Goal: Navigation & Orientation: Understand site structure

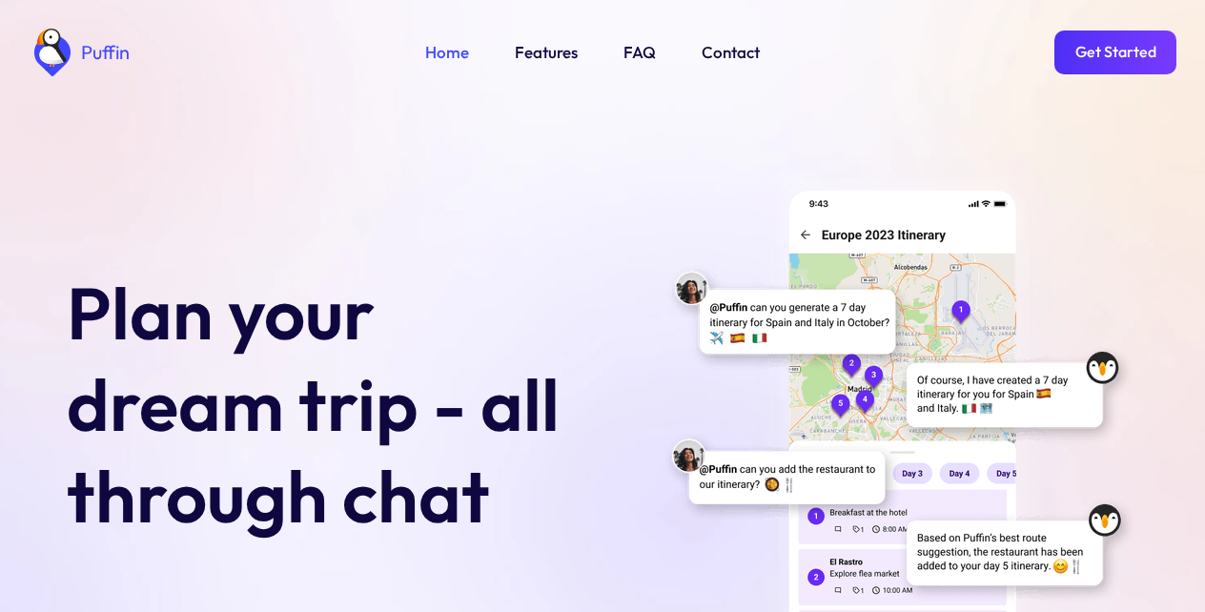
click at [1109, 51] on link "Get Started" at bounding box center [1115, 53] width 122 height 44
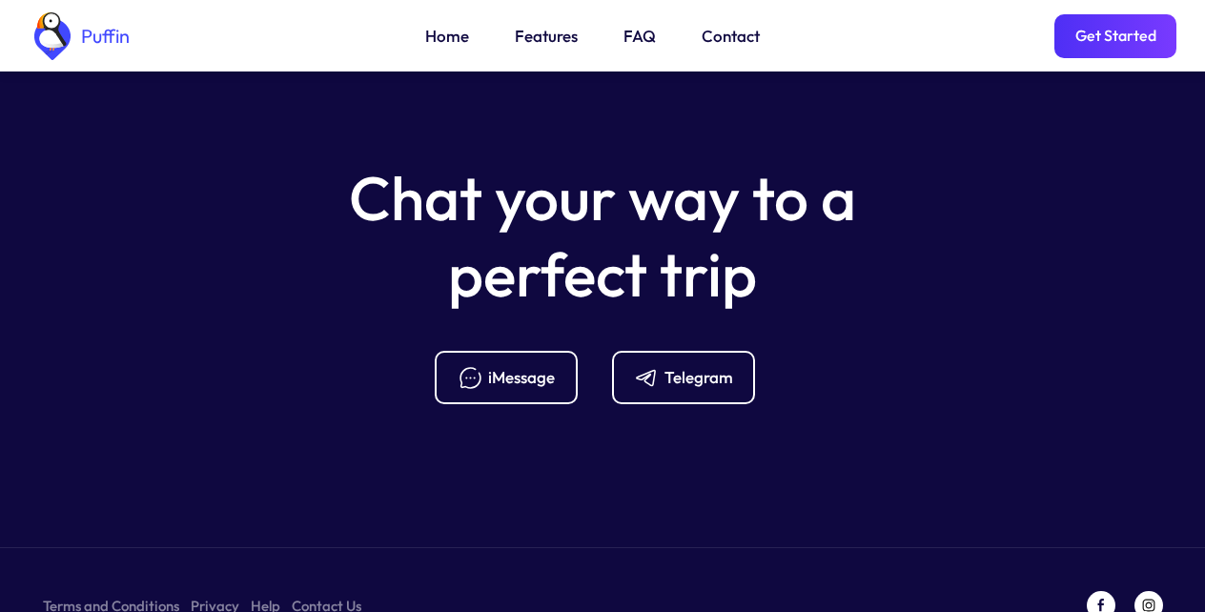
scroll to position [7554, 0]
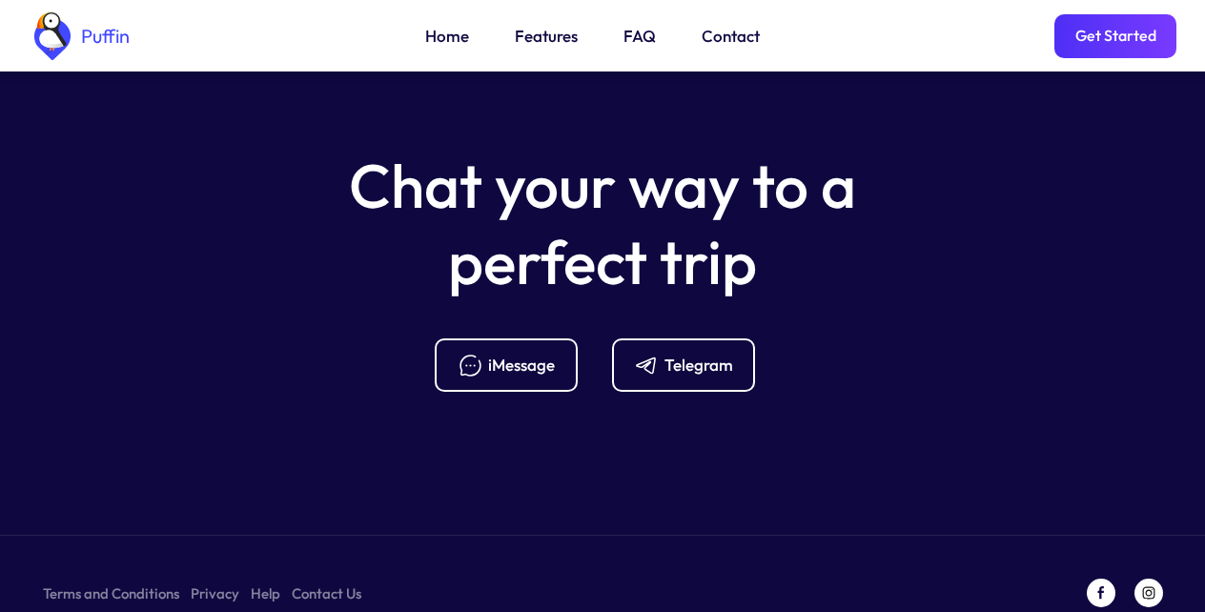
click at [543, 39] on link "Features" at bounding box center [546, 36] width 63 height 25
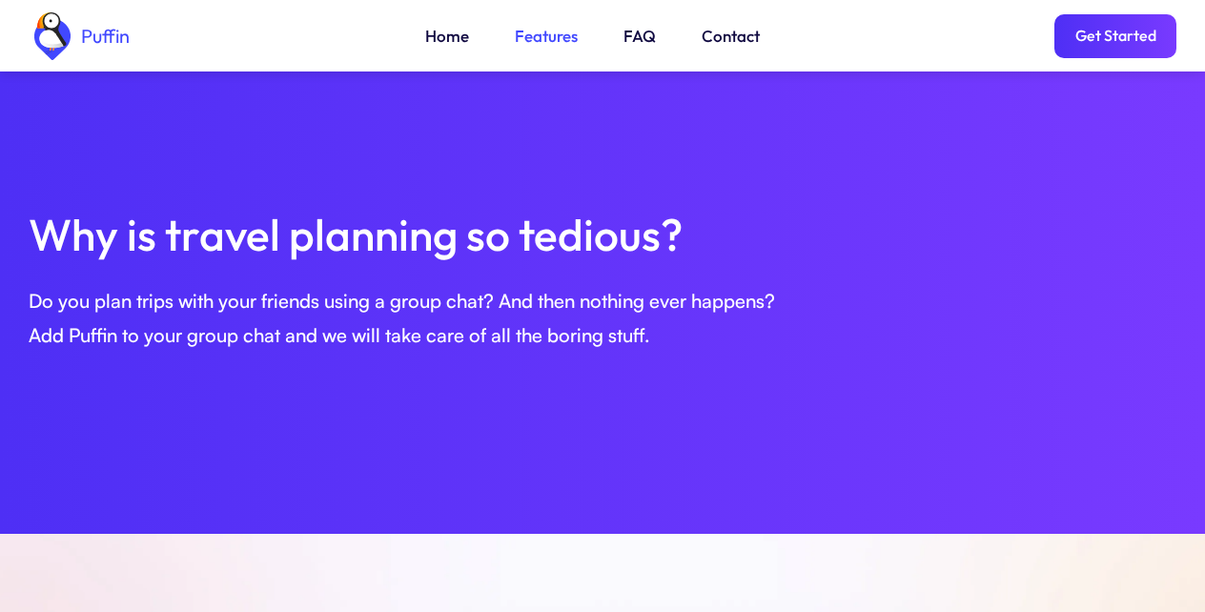
scroll to position [653, 0]
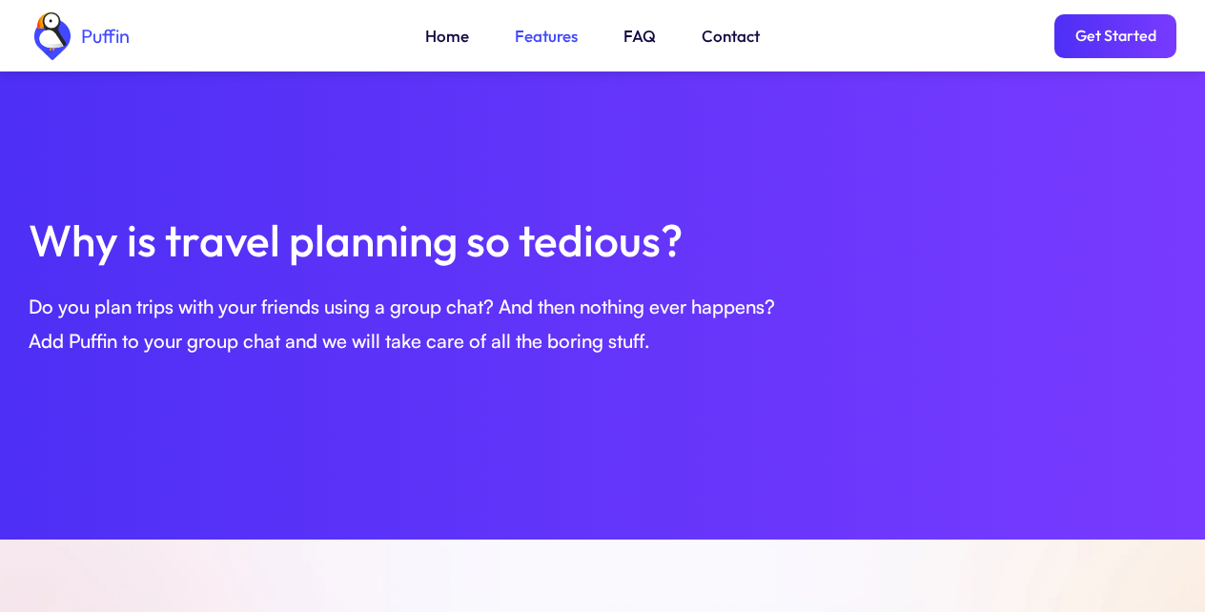
click at [1109, 39] on link "Get Started" at bounding box center [1115, 36] width 122 height 44
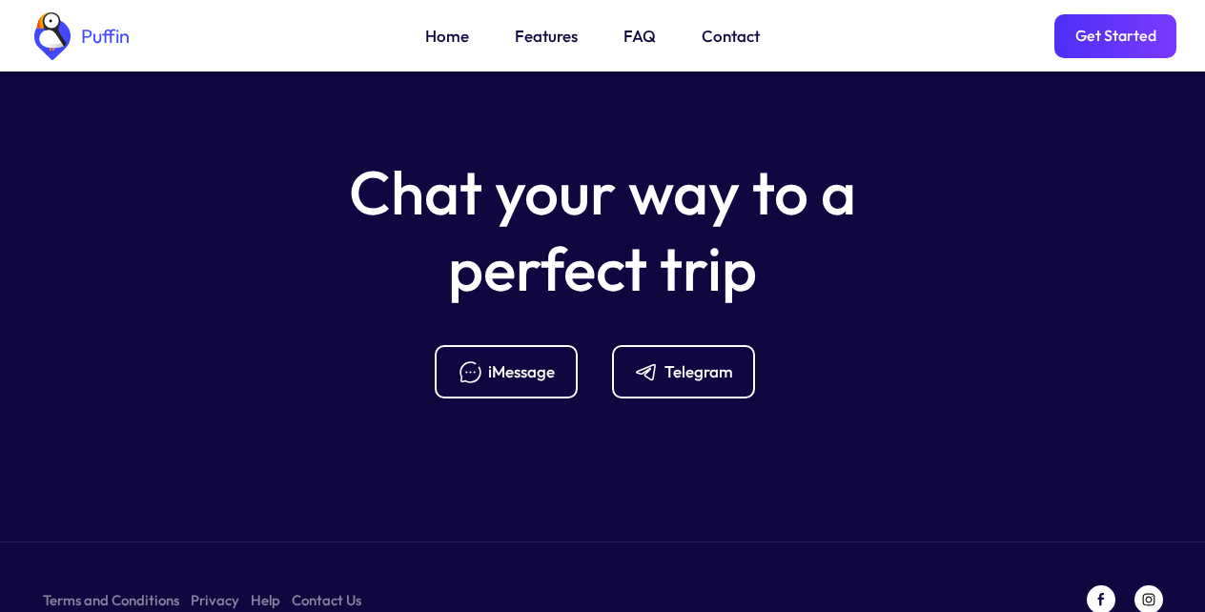
scroll to position [7554, 0]
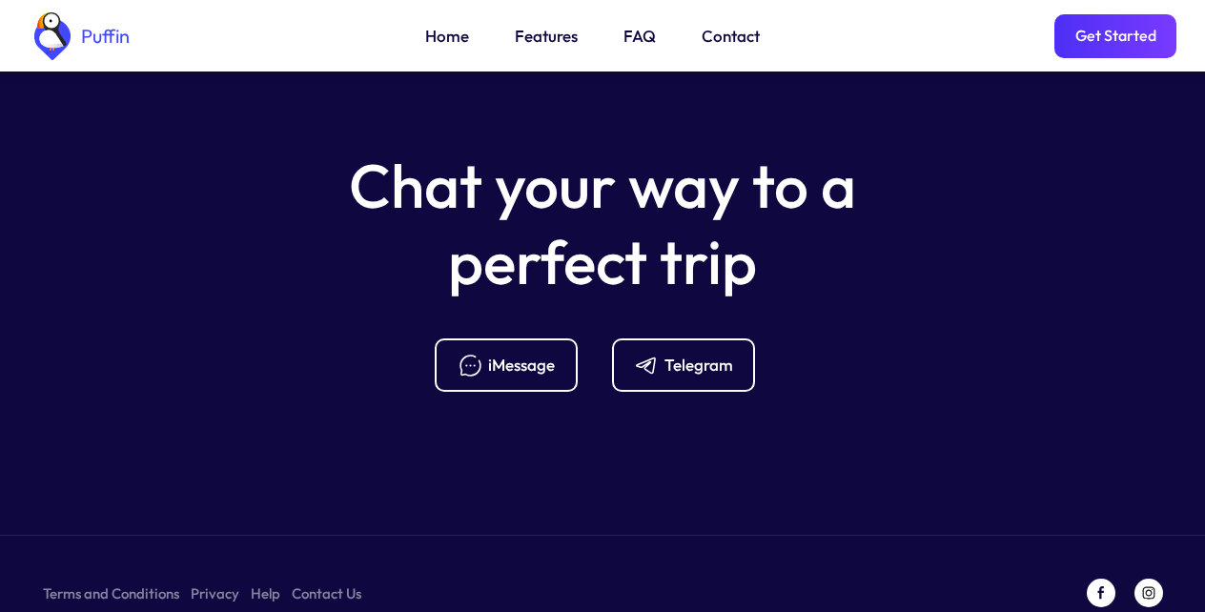
click at [635, 39] on link "FAQ" at bounding box center [639, 36] width 32 height 25
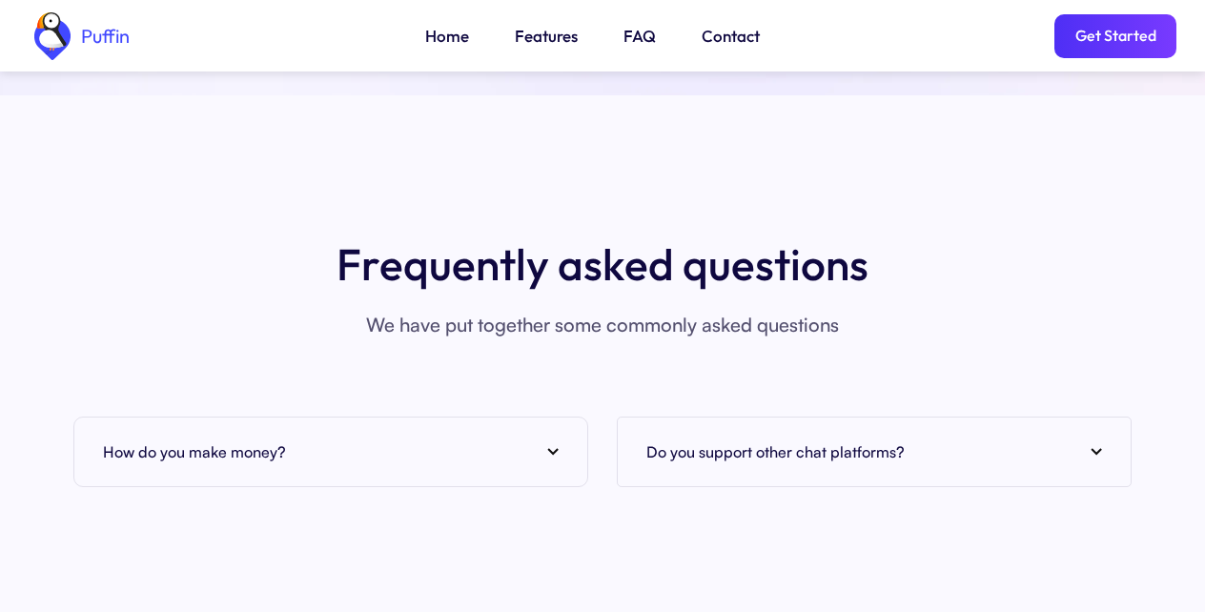
scroll to position [7295, 0]
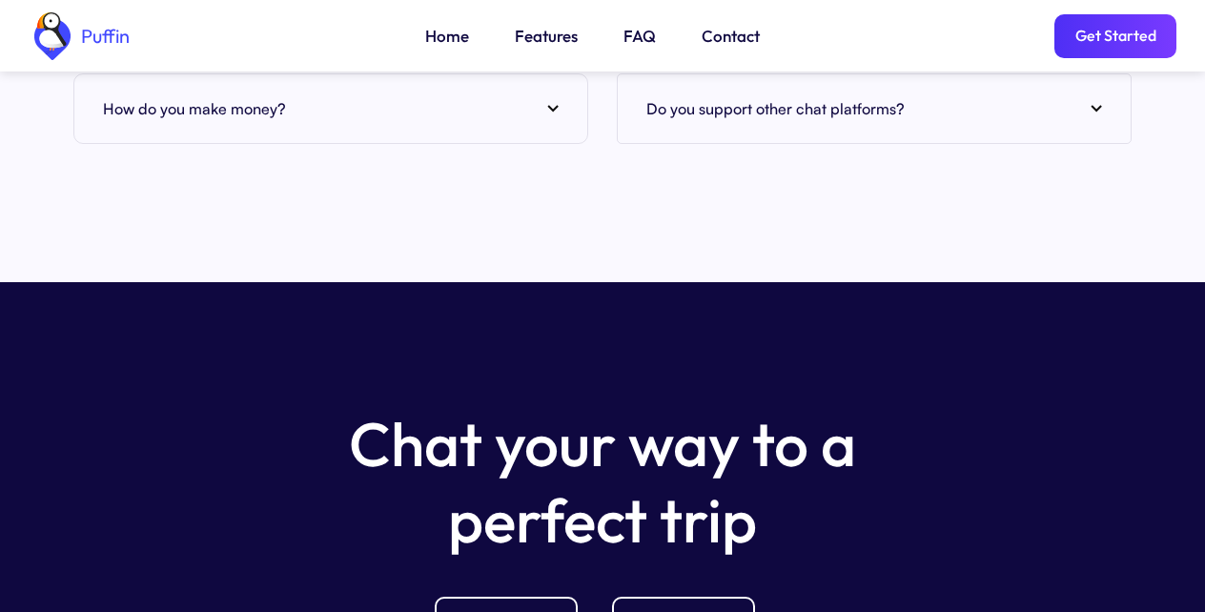
click at [552, 94] on div "How do you make money?" at bounding box center [331, 108] width 456 height 29
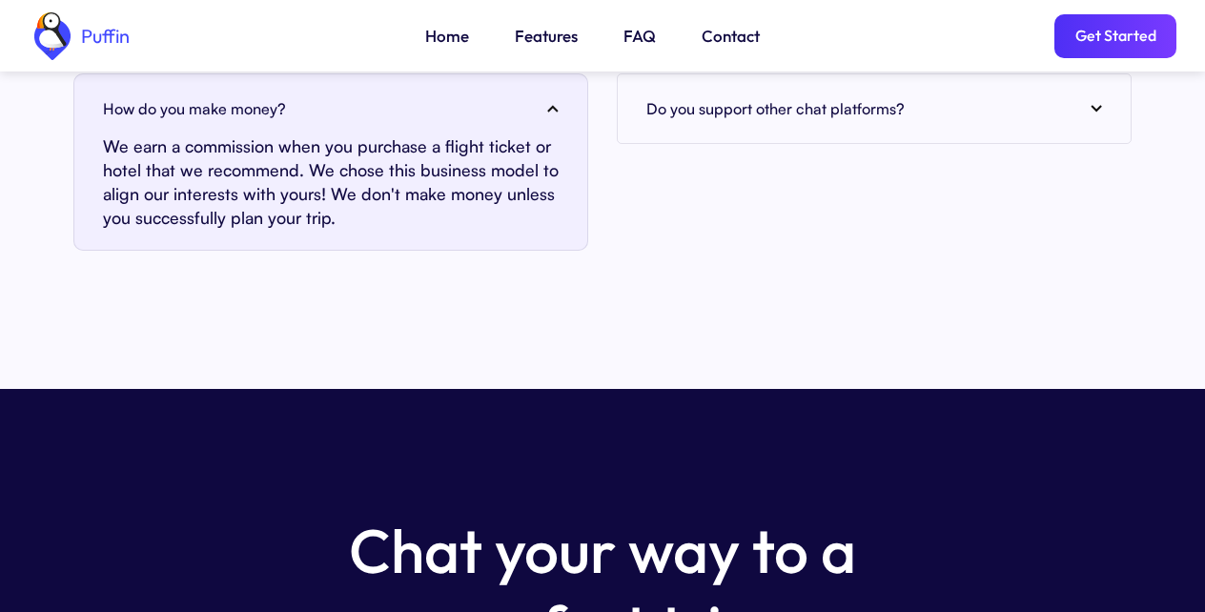
click at [443, 39] on link "Home" at bounding box center [447, 36] width 44 height 25
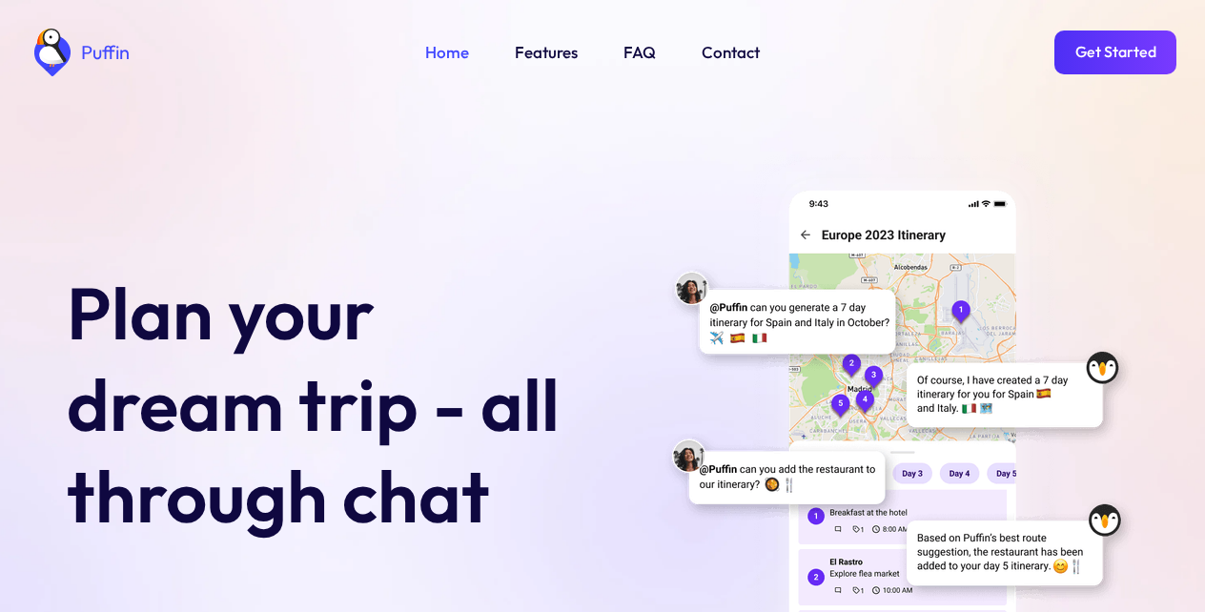
click at [685, 340] on img at bounding box center [899, 436] width 477 height 567
click at [1109, 46] on link "Get Started" at bounding box center [1115, 53] width 122 height 44
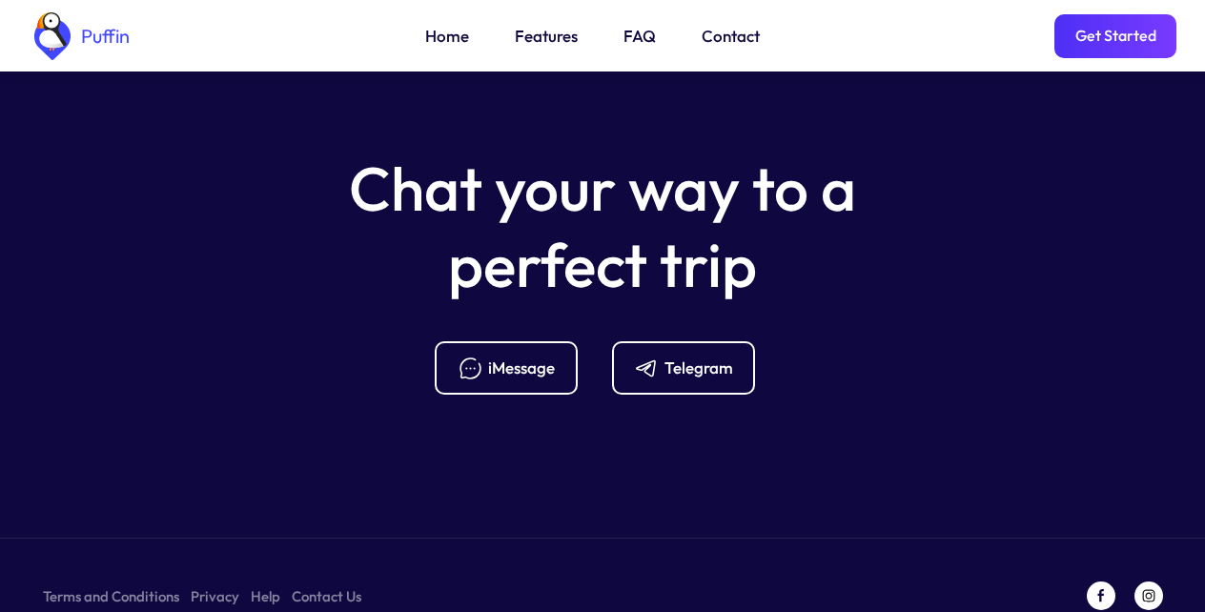
scroll to position [7660, 0]
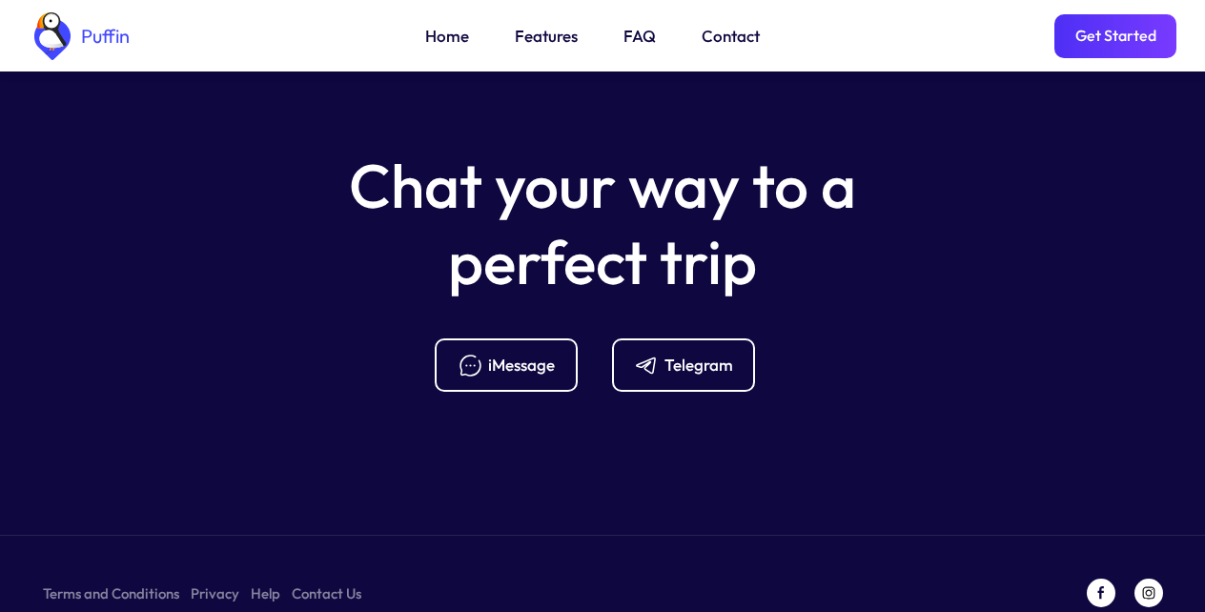
click at [99, 581] on link "Terms and Conditions" at bounding box center [111, 593] width 136 height 24
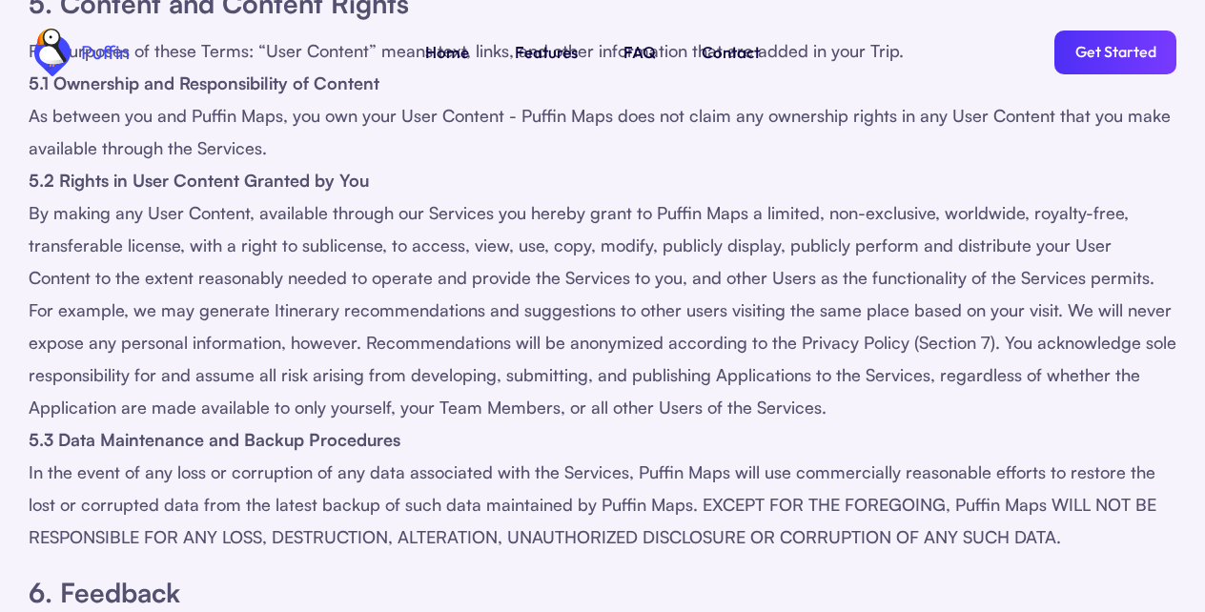
scroll to position [1712, 0]
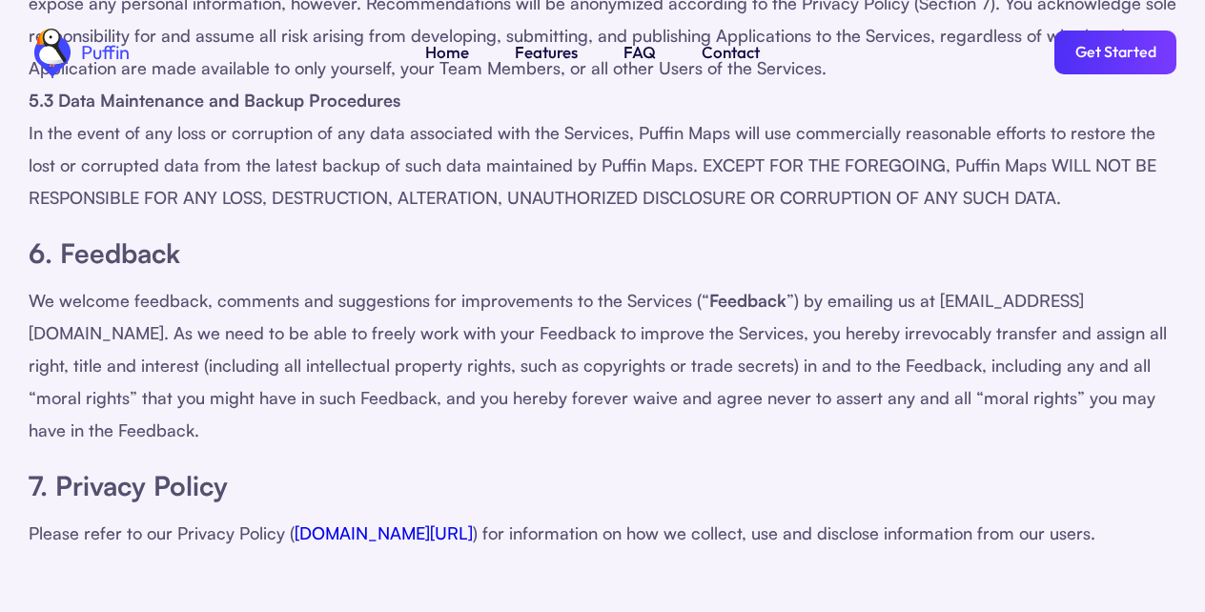
click at [443, 51] on link "Home" at bounding box center [447, 52] width 44 height 25
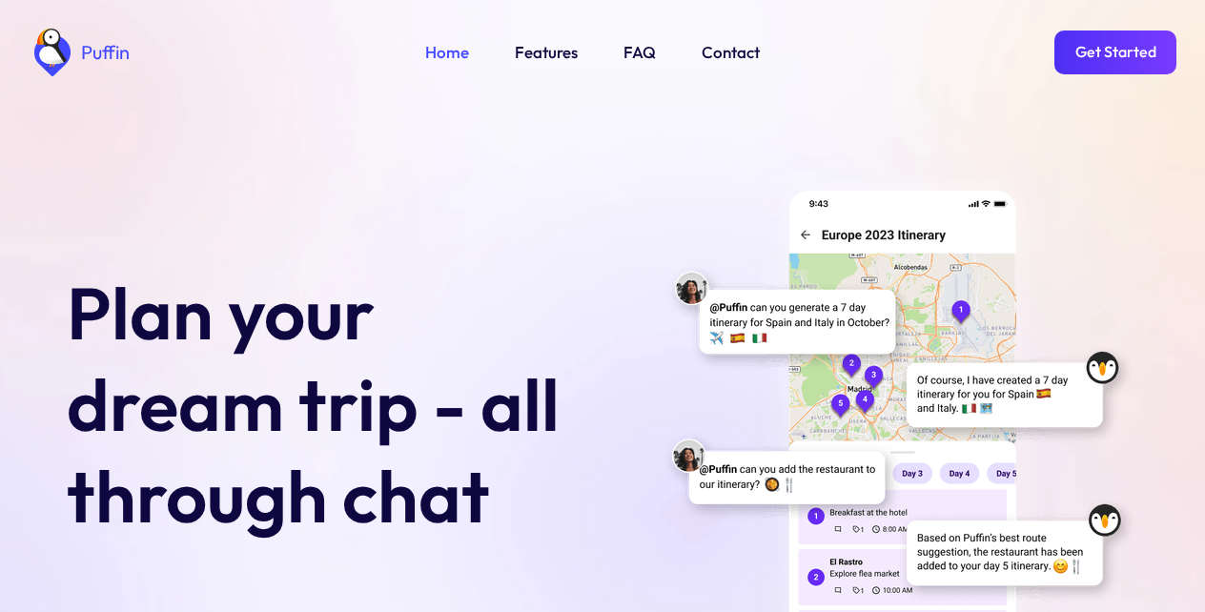
click at [685, 340] on img at bounding box center [899, 436] width 477 height 567
click at [1109, 39] on link "Get Started" at bounding box center [1115, 53] width 122 height 44
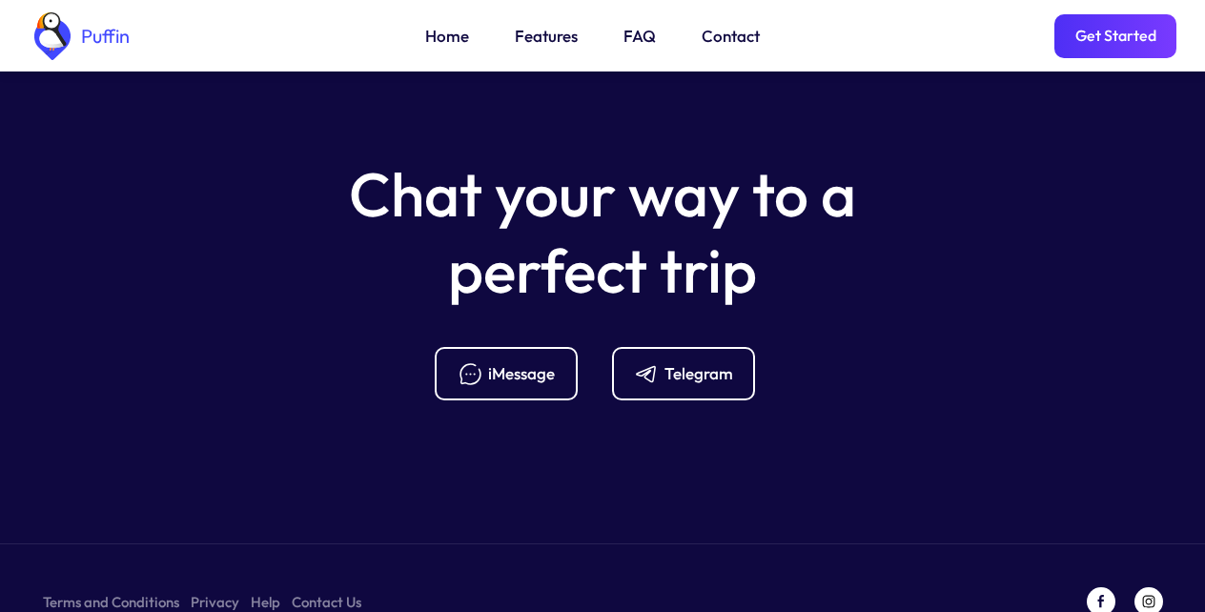
scroll to position [7554, 0]
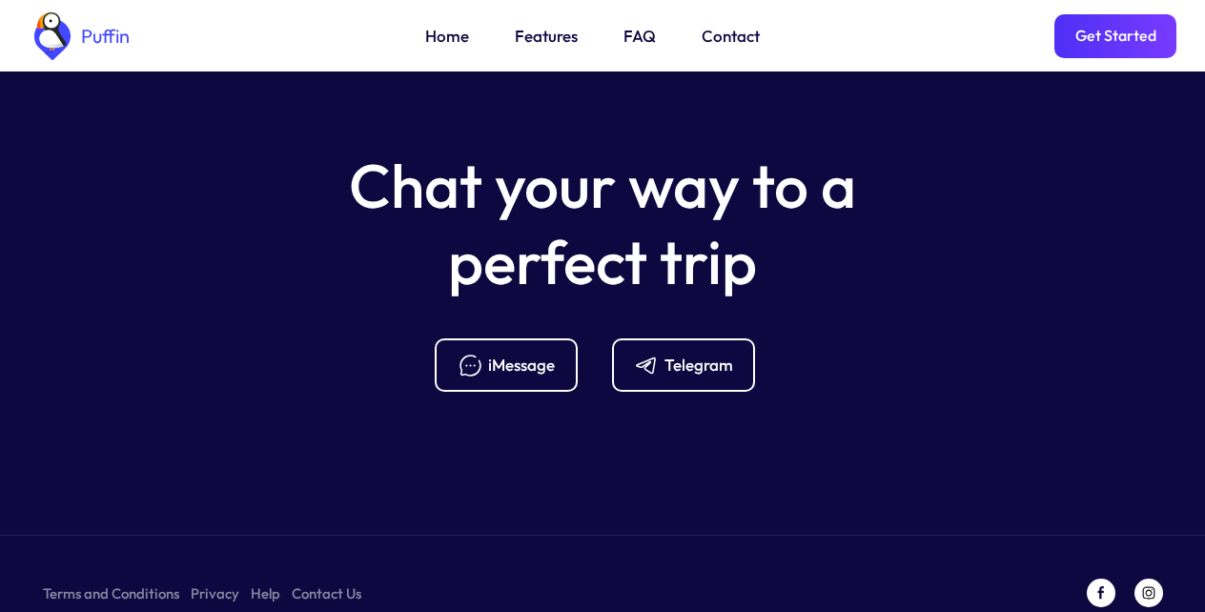
click at [674, 355] on div "Telegram" at bounding box center [698, 365] width 69 height 21
